Goal: Check status

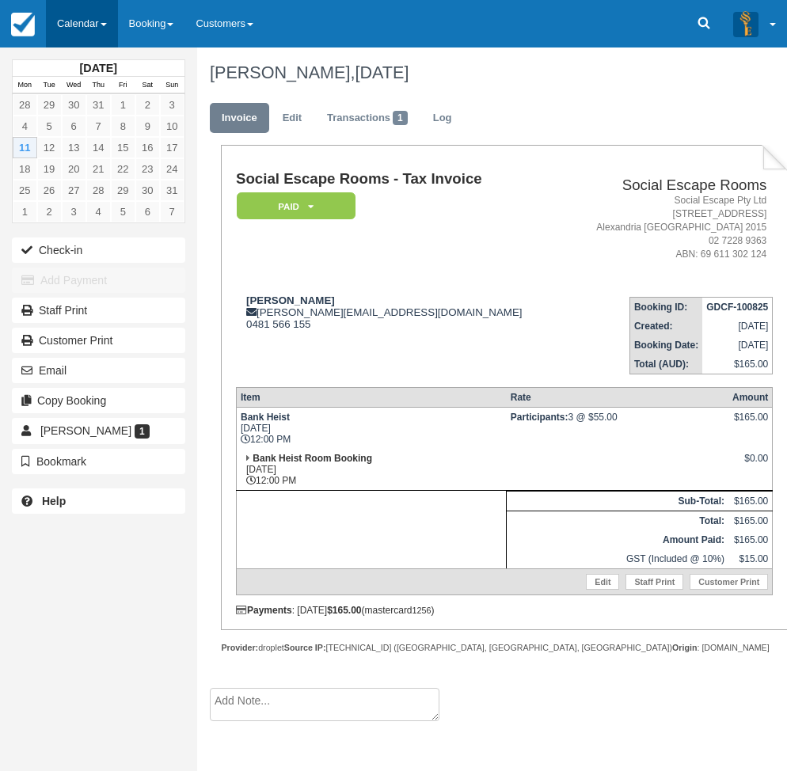
click at [73, 19] on link "Calendar" at bounding box center [82, 23] width 72 height 47
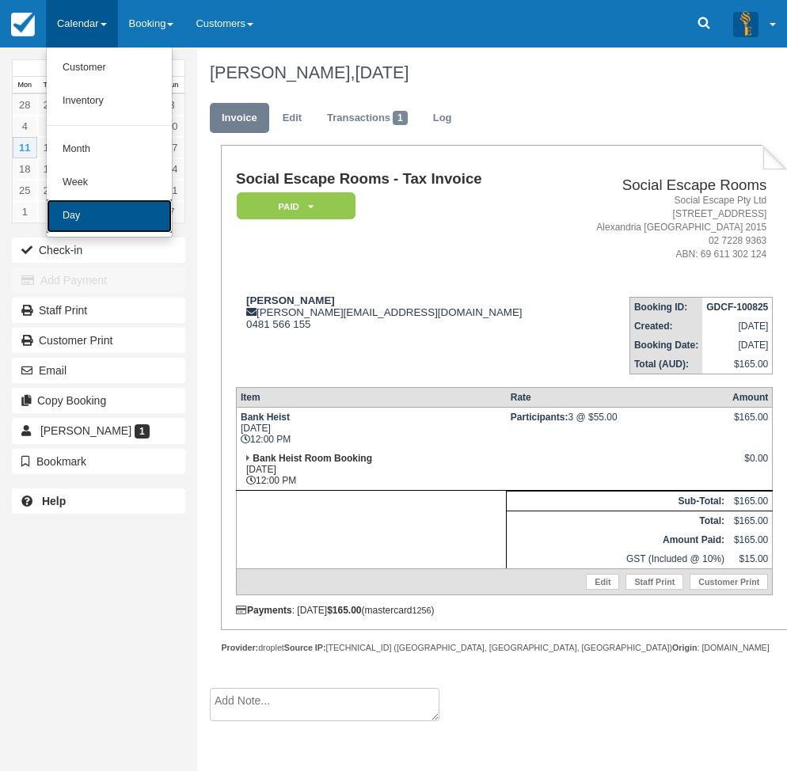
click at [83, 213] on link "Day" at bounding box center [109, 215] width 125 height 33
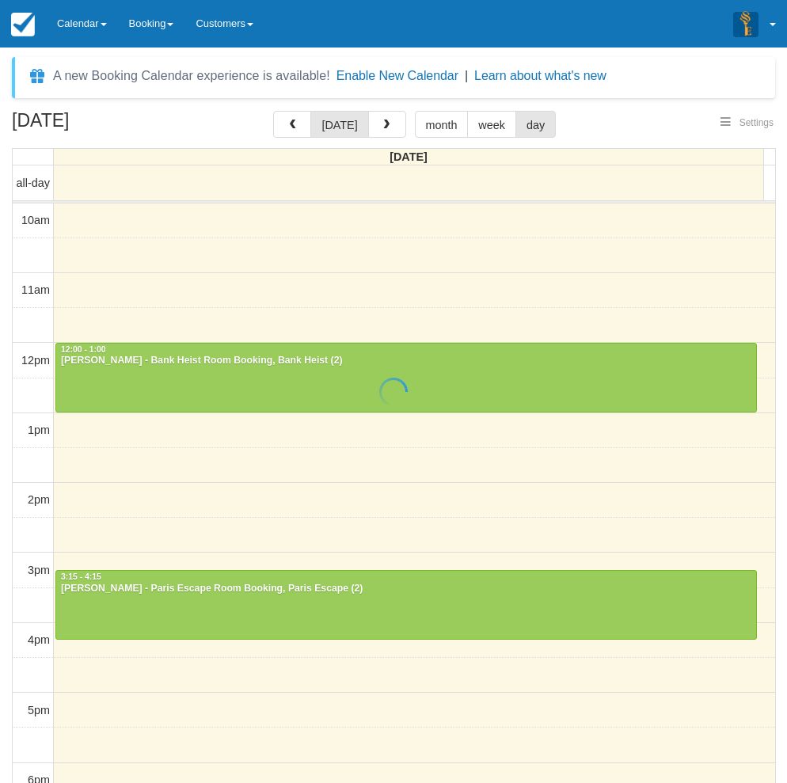
select select
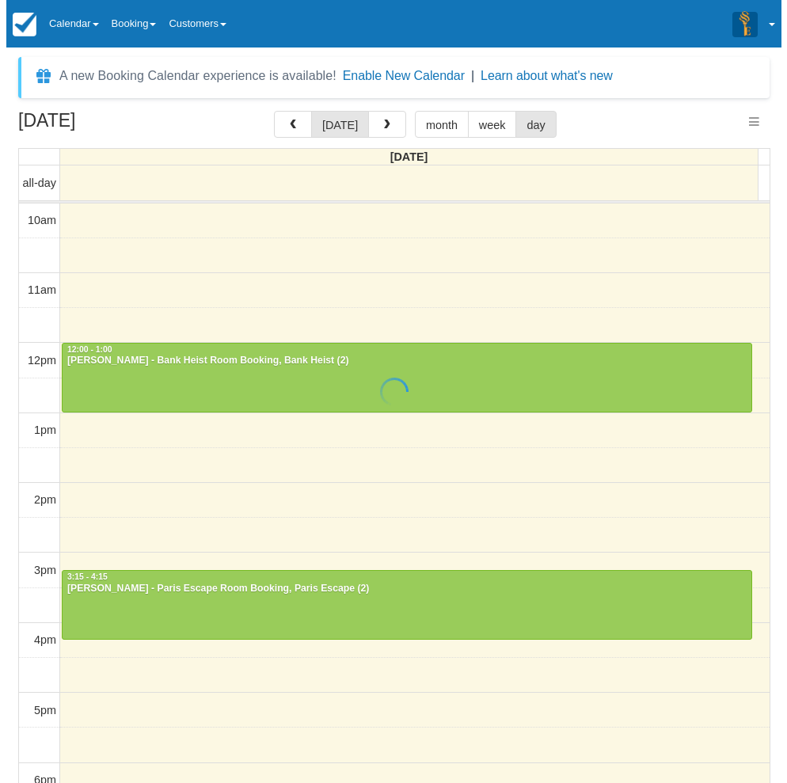
scroll to position [70, 0]
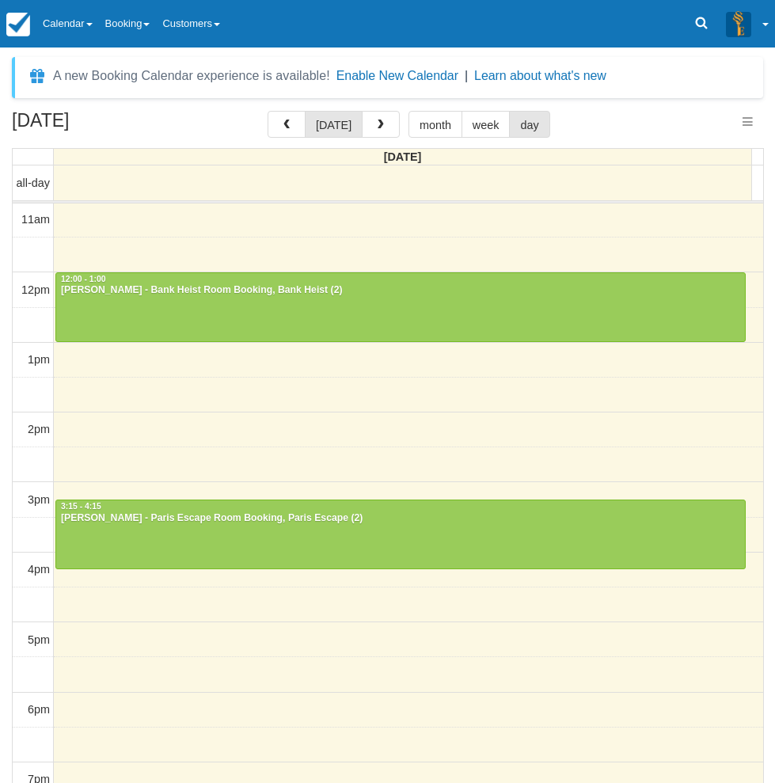
select select
click at [291, 120] on span "button" at bounding box center [286, 125] width 11 height 11
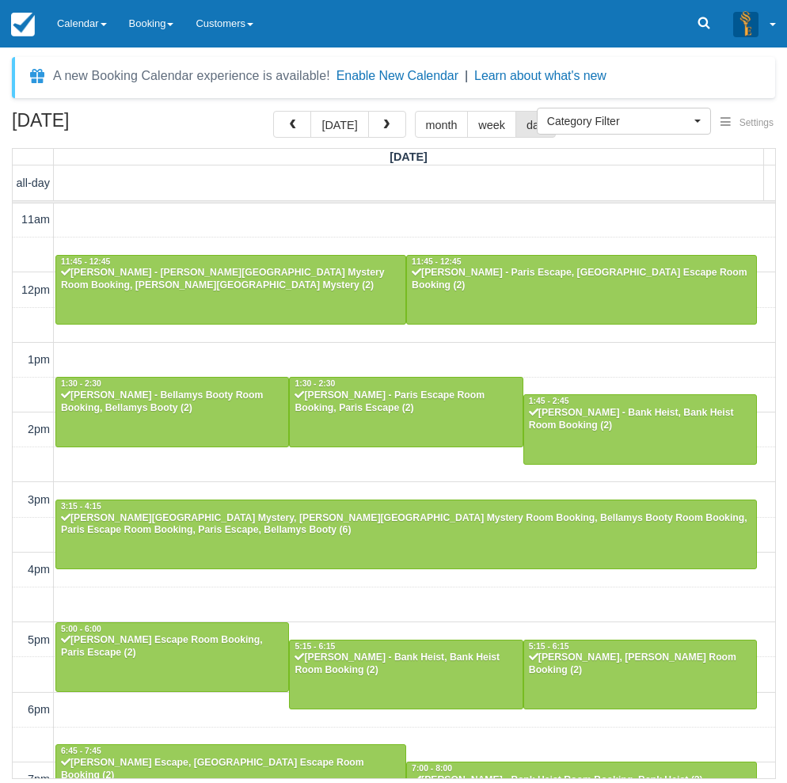
scroll to position [298, 0]
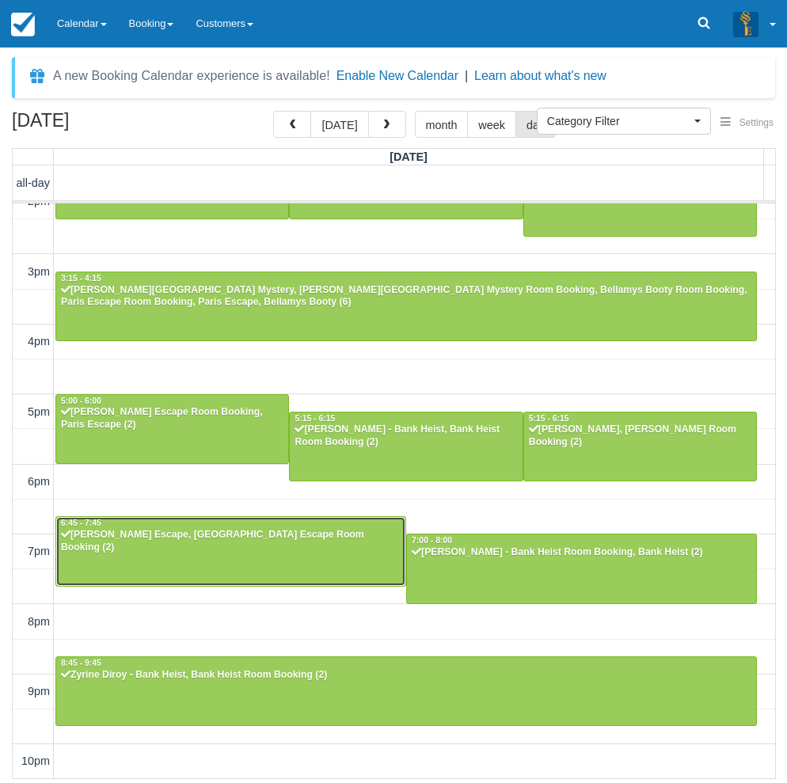
click at [165, 544] on div at bounding box center [230, 551] width 349 height 68
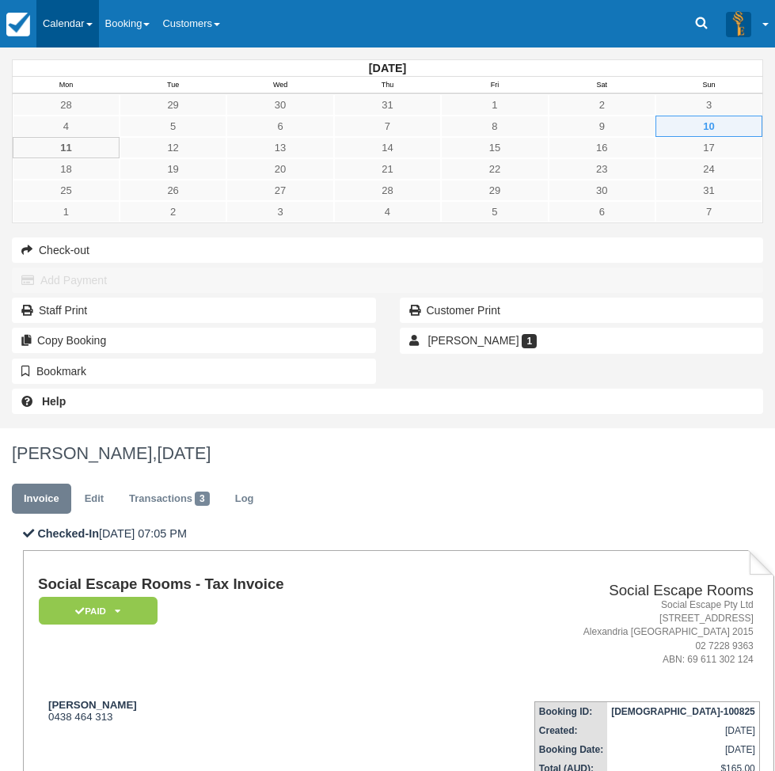
click at [78, 28] on link "Calendar" at bounding box center [67, 23] width 63 height 47
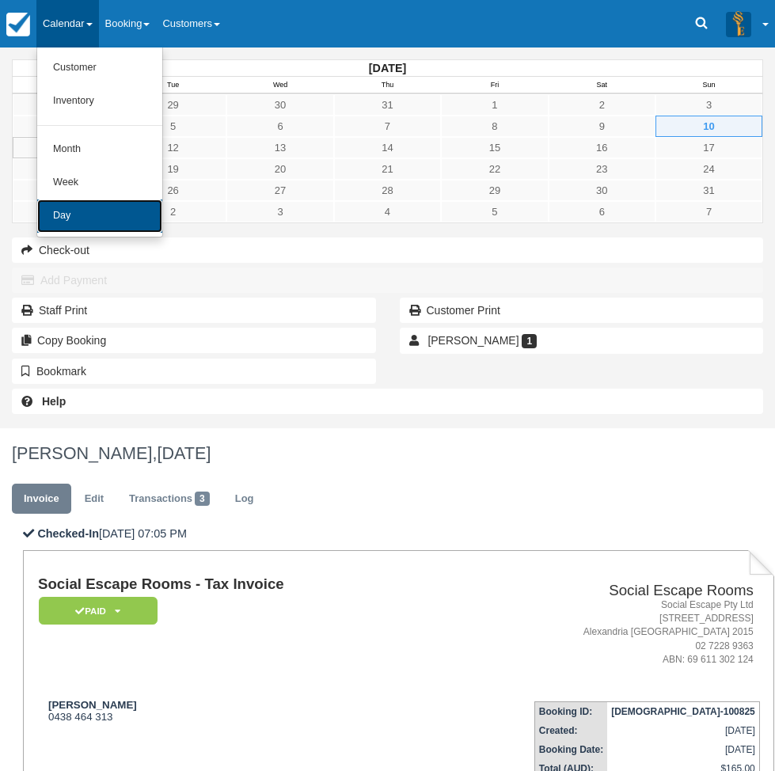
click at [85, 211] on link "Day" at bounding box center [99, 215] width 125 height 33
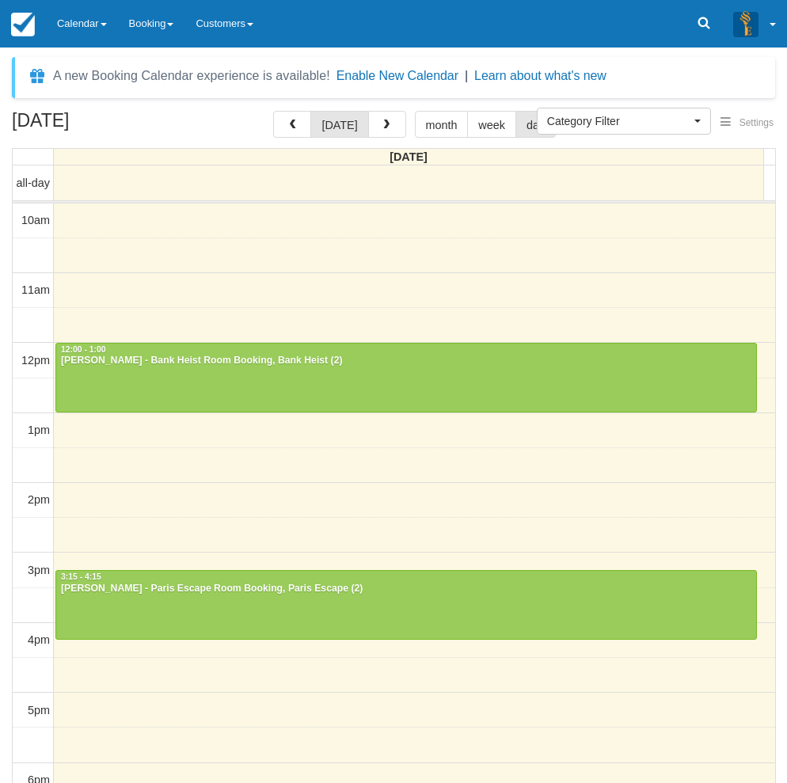
select select
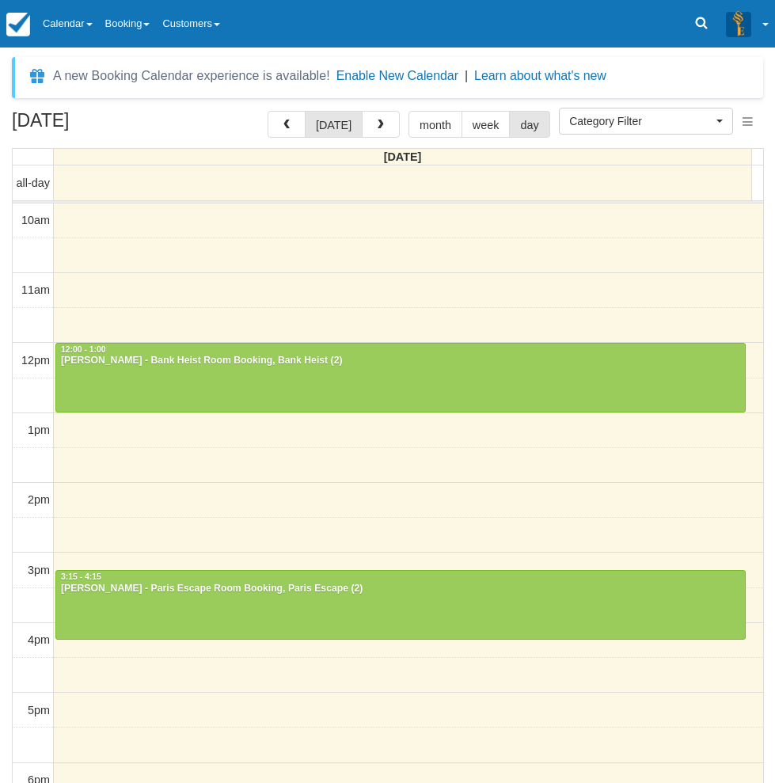
scroll to position [70, 0]
